Goal: Find specific page/section: Locate a particular part of the current website

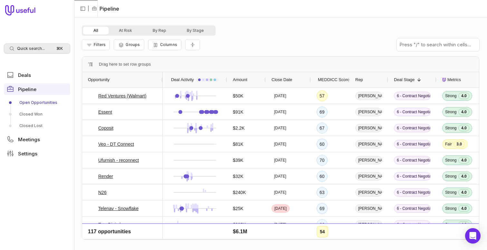
click at [42, 48] on span "Quick search..." at bounding box center [31, 48] width 28 height 5
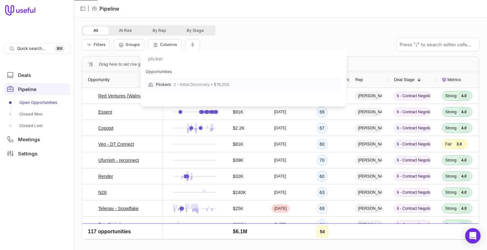
type input "plicker"
click at [219, 84] on span "2 - Initial Discovery • $18,000" at bounding box center [201, 85] width 56 height 8
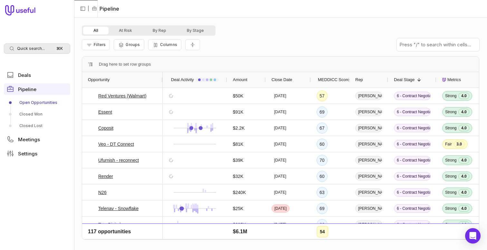
click at [36, 52] on div "Quick search... ⌘ K" at bounding box center [37, 48] width 66 height 10
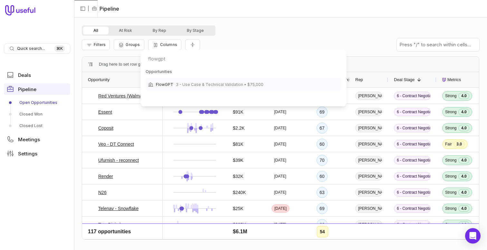
type input "flowgpt"
click at [232, 80] on div "FlowGPT 3 - Use Case & Technical Validation • $75,000" at bounding box center [243, 84] width 196 height 13
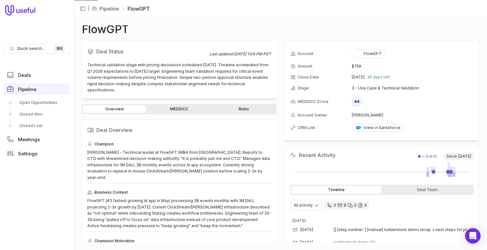
click at [193, 106] on link "MEDDICC" at bounding box center [178, 109] width 63 height 8
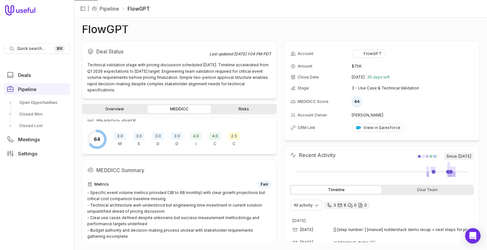
click at [180, 141] on div "3.0 D" at bounding box center [176, 139] width 11 height 14
